Goal: Navigation & Orientation: Find specific page/section

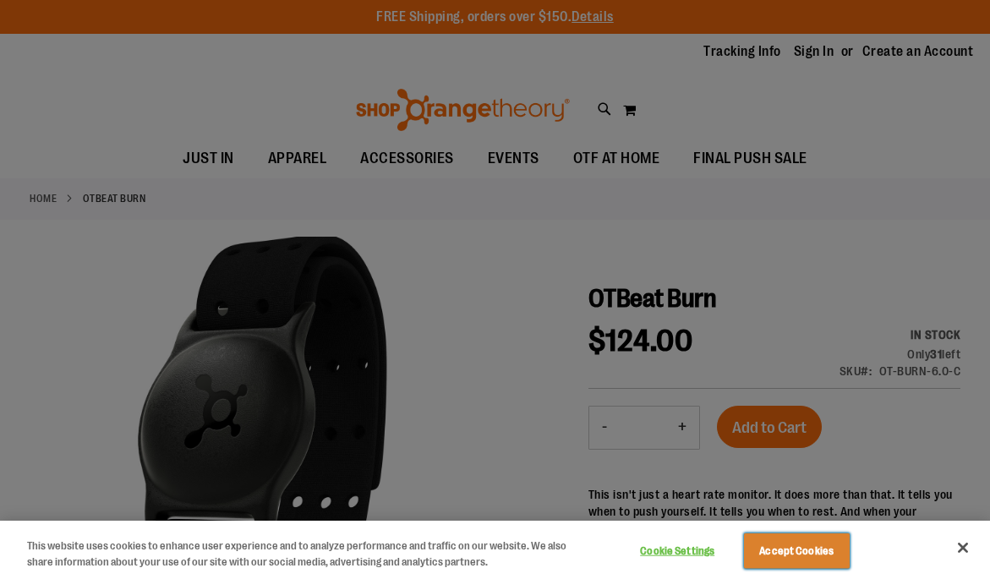
click at [779, 565] on button "Accept Cookies" at bounding box center [797, 552] width 106 height 36
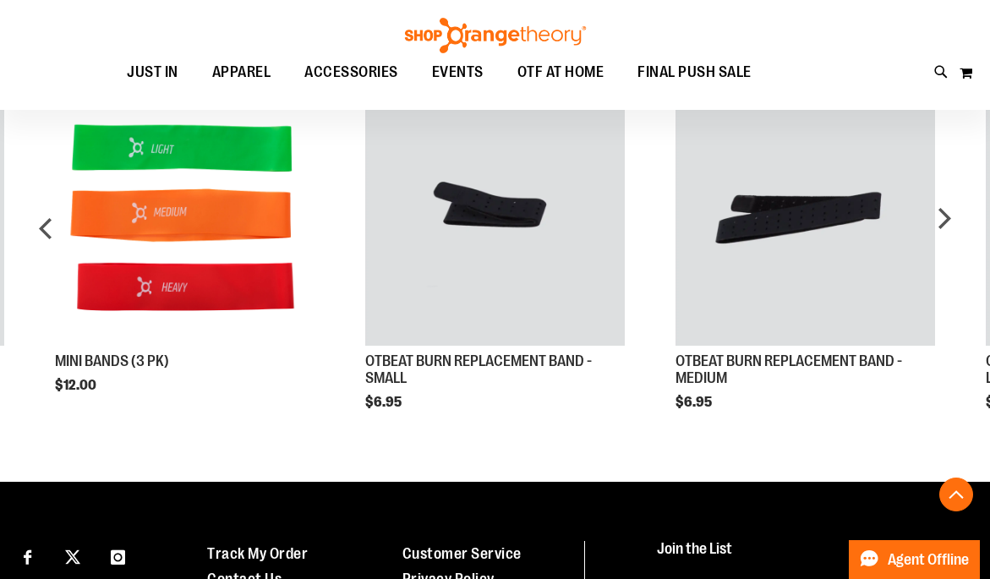
scroll to position [970, 0]
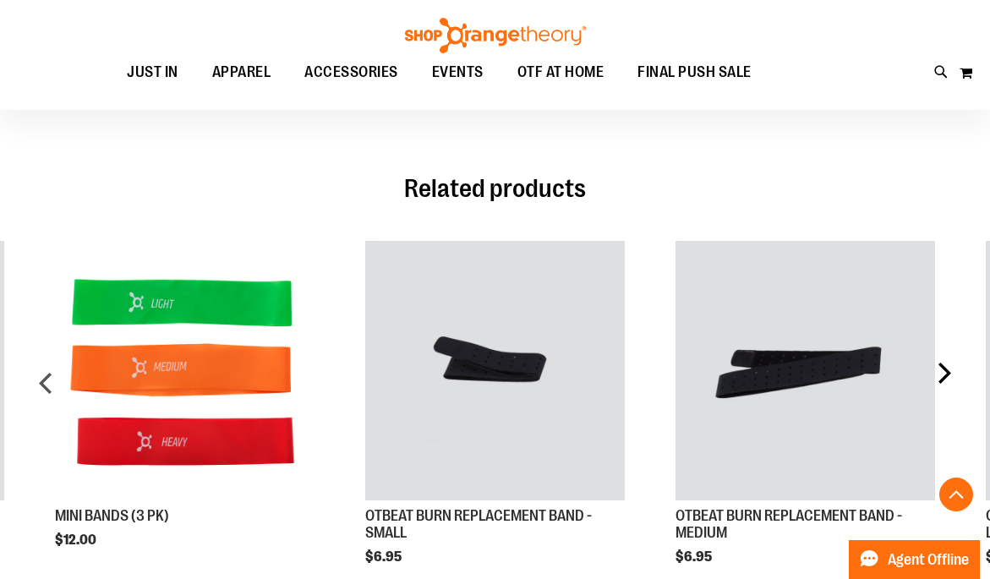
click at [950, 356] on div "next" at bounding box center [944, 390] width 34 height 349
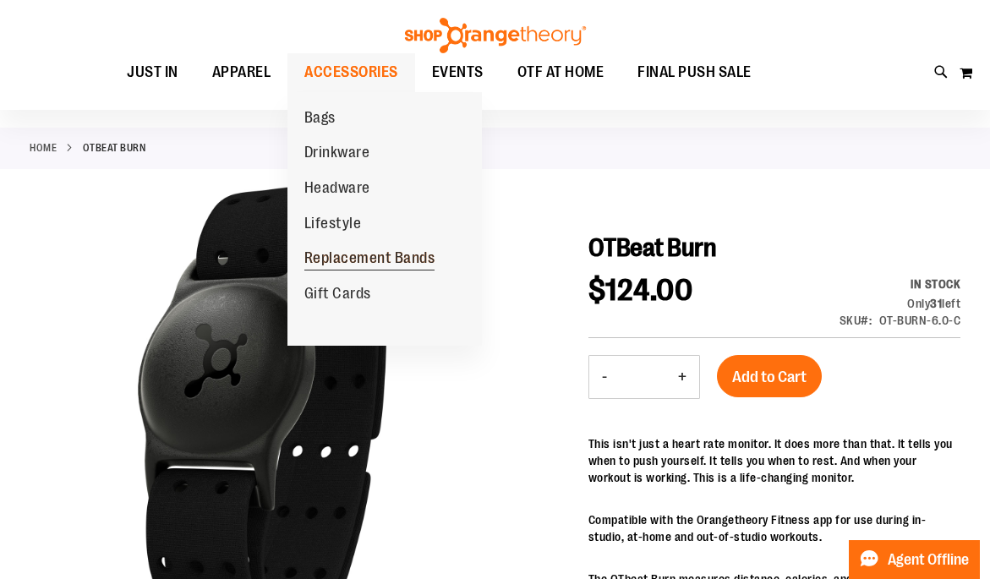
scroll to position [48, 0]
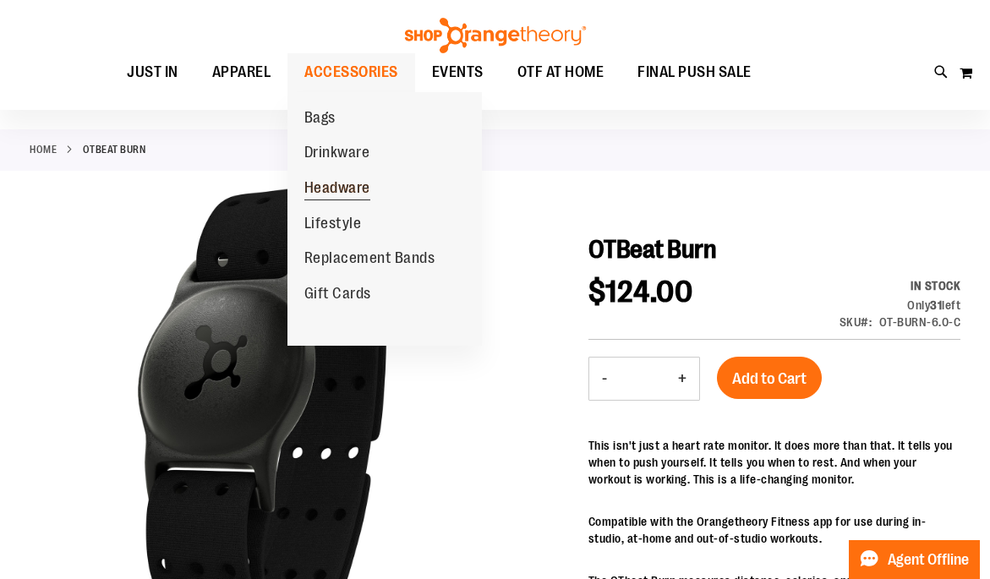
click at [360, 194] on span "Headware" at bounding box center [337, 189] width 66 height 21
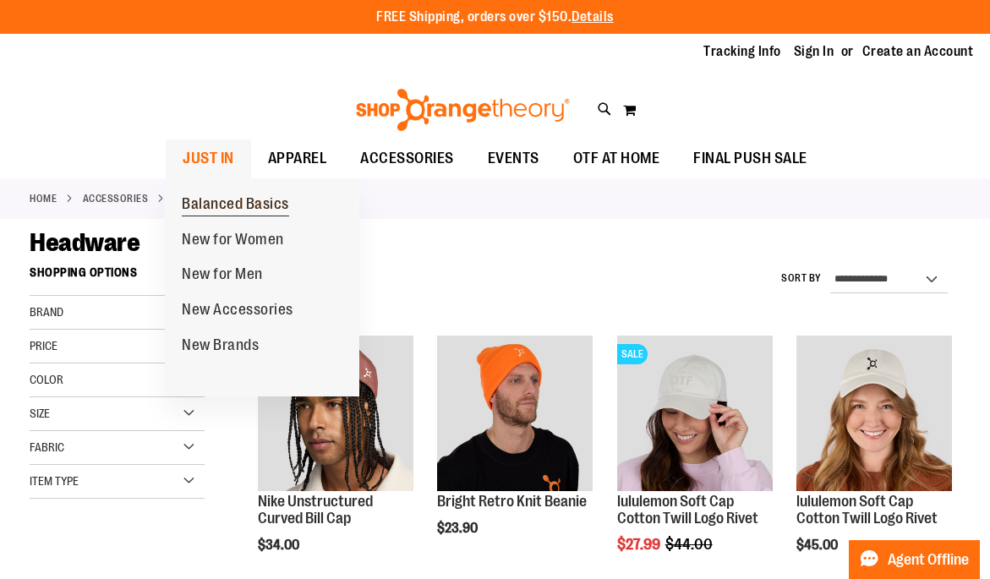
click at [248, 207] on span "Balanced Basics" at bounding box center [235, 205] width 107 height 21
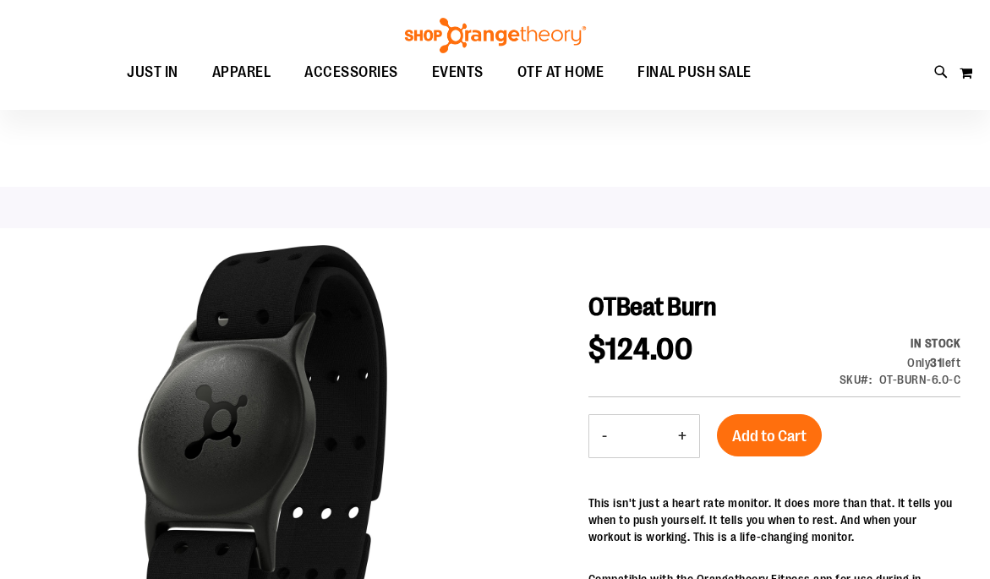
scroll to position [48, 0]
